Goal: Task Accomplishment & Management: Manage account settings

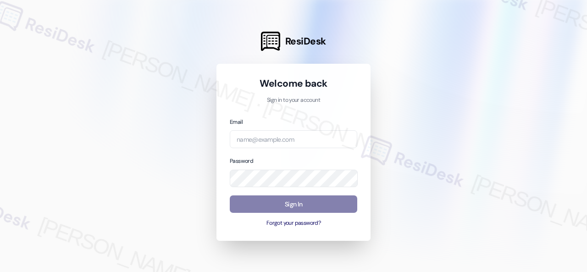
drag, startPoint x: 151, startPoint y: 131, endPoint x: 157, endPoint y: 131, distance: 6.0
click at [151, 131] on div at bounding box center [293, 136] width 587 height 272
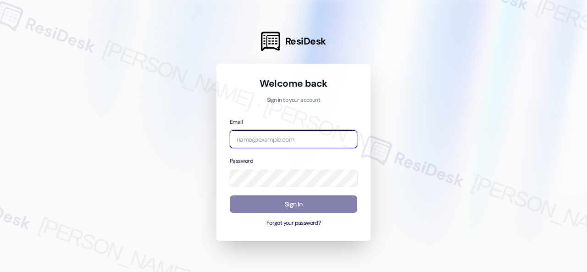
click at [244, 138] on input "email" at bounding box center [293, 139] width 127 height 18
paste input "[EMAIL_ADDRESS][PERSON_NAME][PERSON_NAME][PERSON_NAME][DOMAIN_NAME]"
type input "[EMAIL_ADDRESS][PERSON_NAME][PERSON_NAME][PERSON_NAME][DOMAIN_NAME]"
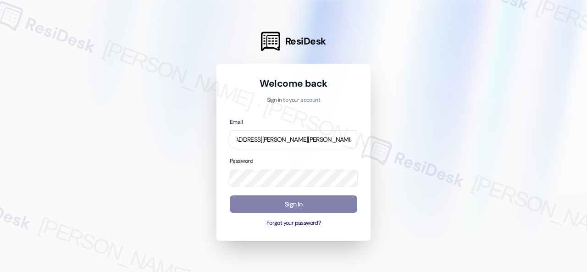
scroll to position [0, 0]
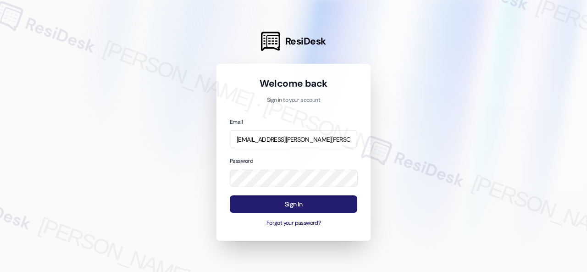
click at [261, 201] on button "Sign In" at bounding box center [293, 204] width 127 height 18
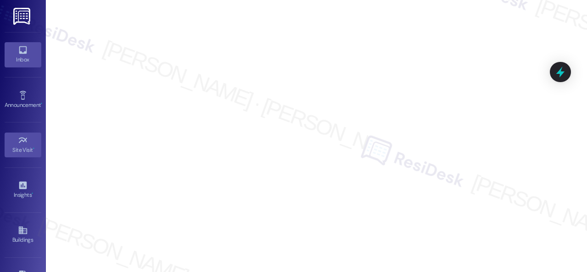
click at [18, 48] on icon at bounding box center [23, 50] width 10 height 10
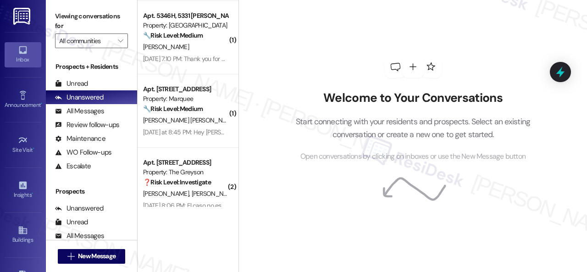
scroll to position [1920, 0]
